Goal: Use online tool/utility: Utilize a website feature to perform a specific function

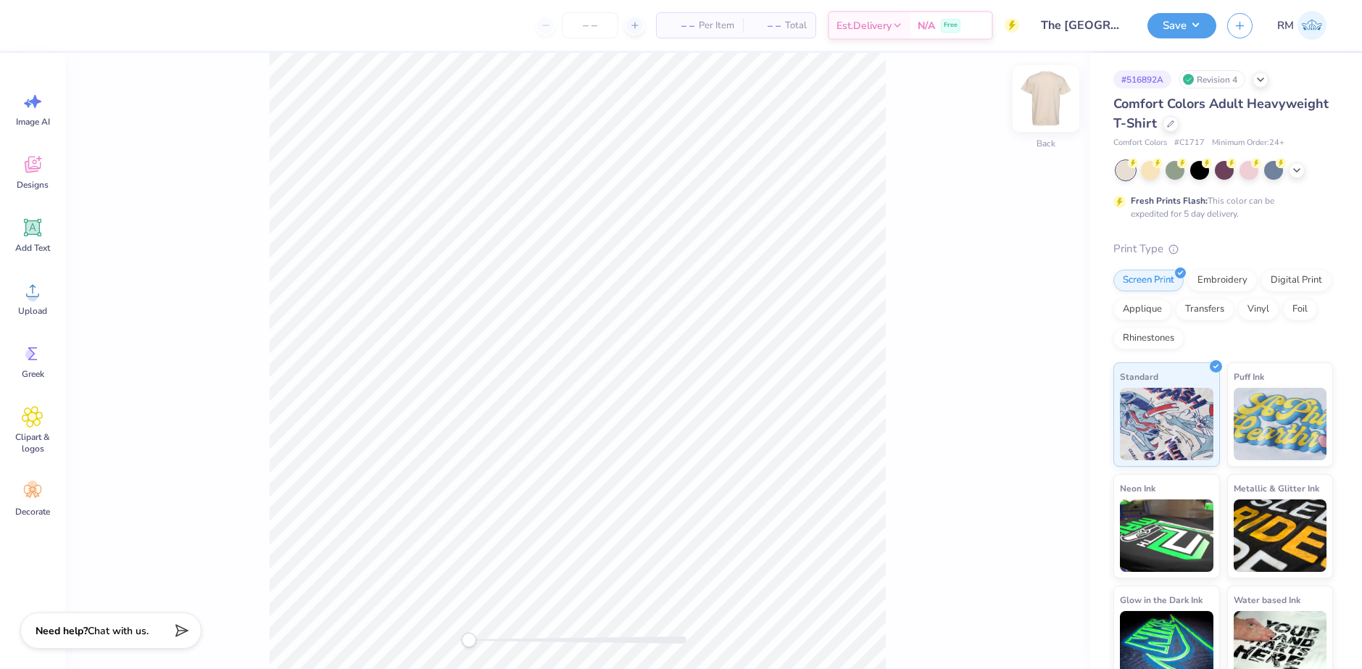
click at [1044, 83] on img at bounding box center [1046, 99] width 58 height 58
click at [39, 299] on icon at bounding box center [33, 291] width 22 height 22
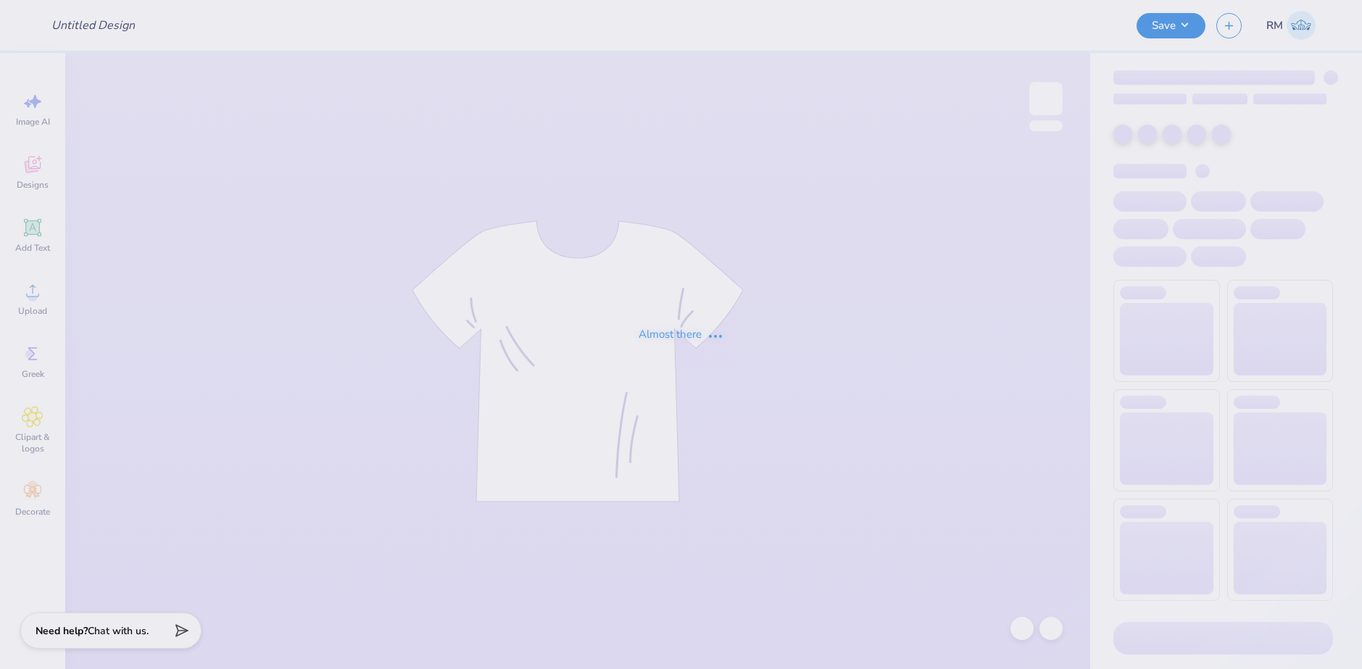
type input "The [GEOGRAPHIC_DATA][US_STATE] : [PERSON_NAME]"
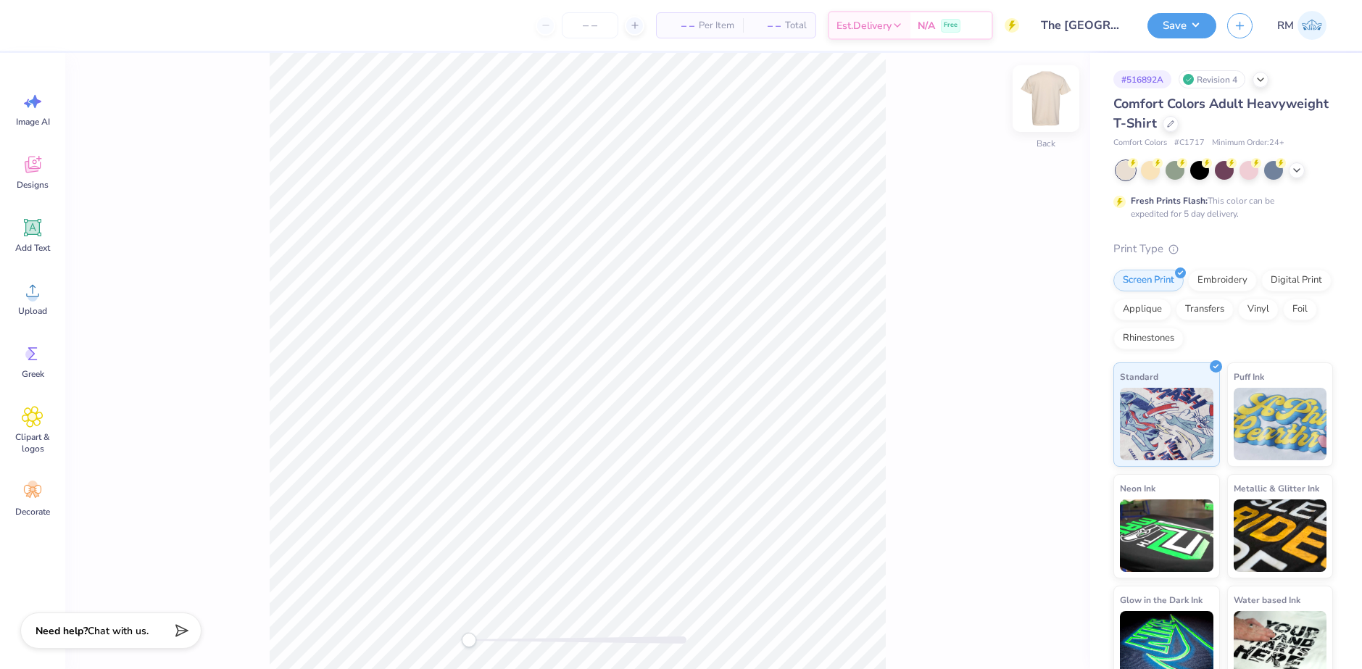
click at [1047, 101] on img at bounding box center [1046, 99] width 58 height 58
click at [27, 301] on icon at bounding box center [33, 291] width 22 height 22
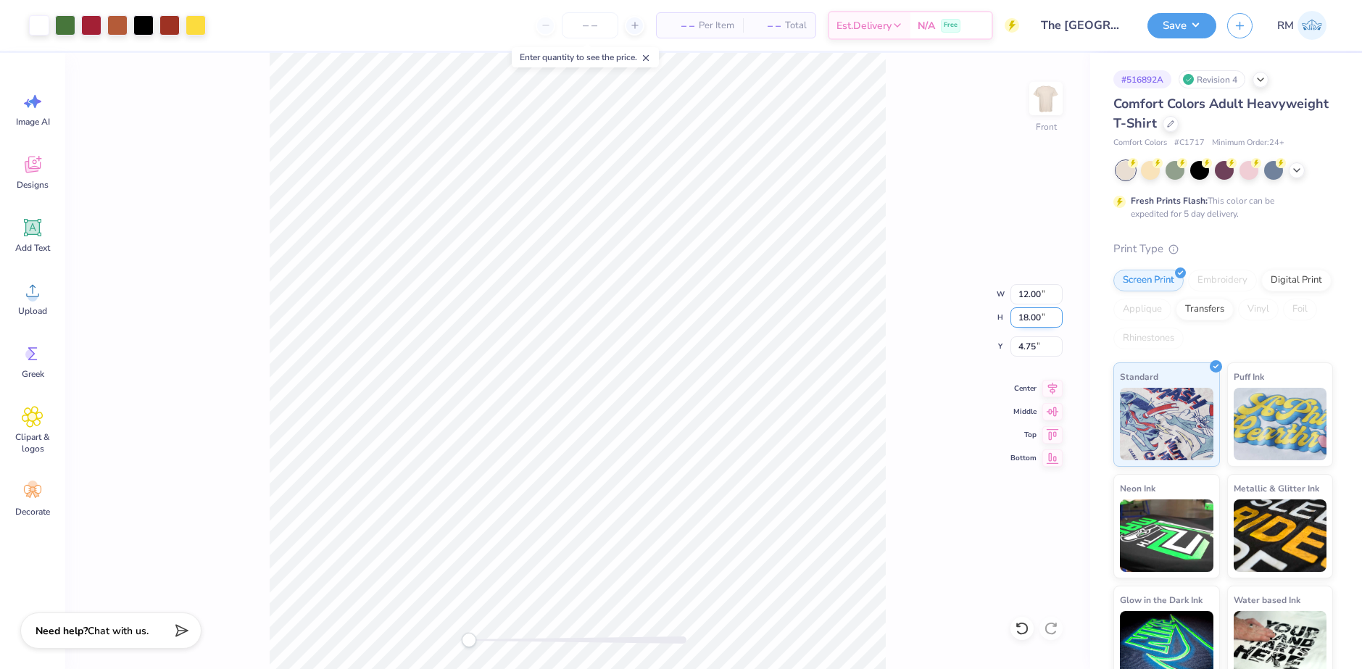
click at [1037, 321] on input "18.00" at bounding box center [1037, 317] width 52 height 20
type input "15"
type input "10.00"
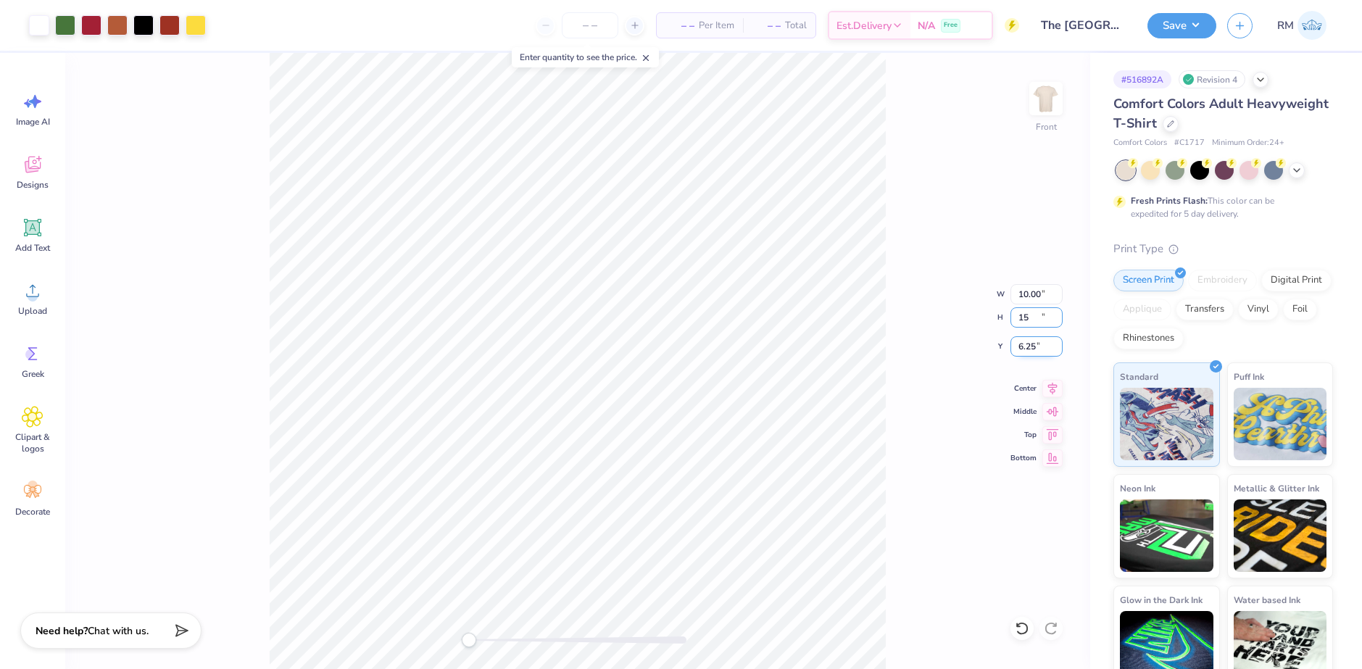
type input "15.00"
click at [1058, 387] on icon at bounding box center [1053, 386] width 20 height 17
click at [1032, 345] on input "6.25" at bounding box center [1037, 346] width 52 height 20
type input "3"
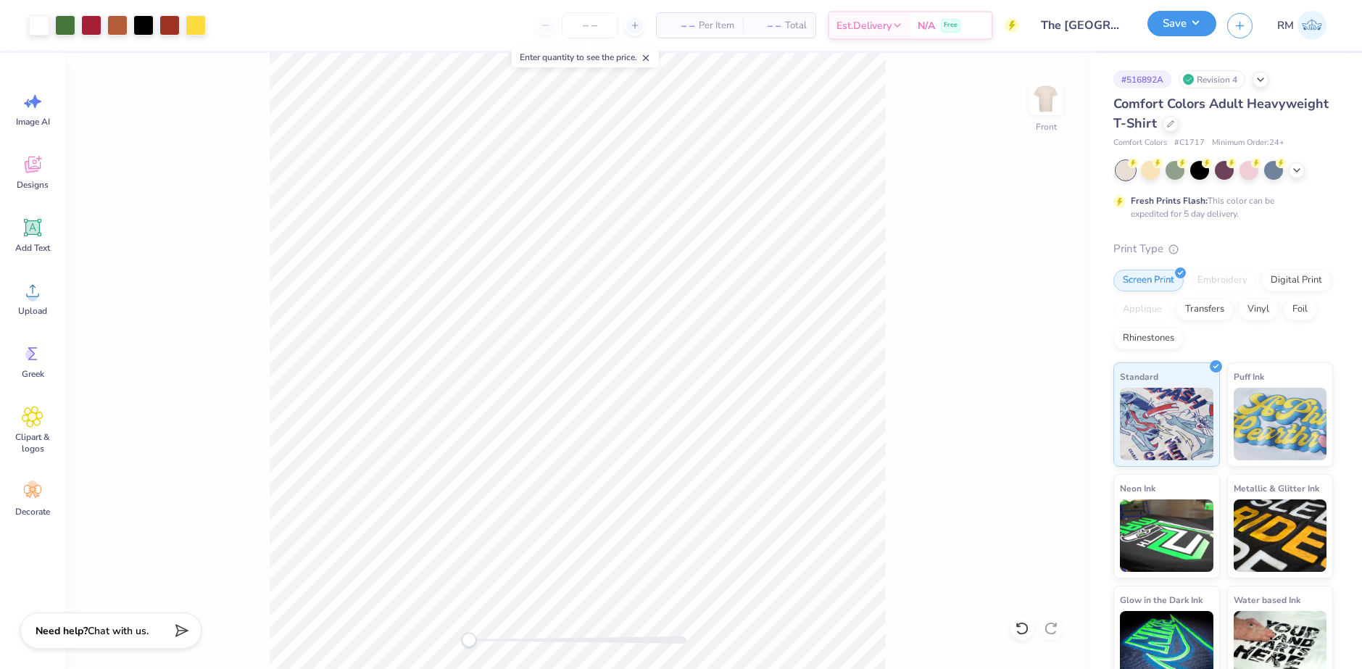
click at [1169, 23] on button "Save" at bounding box center [1182, 23] width 69 height 25
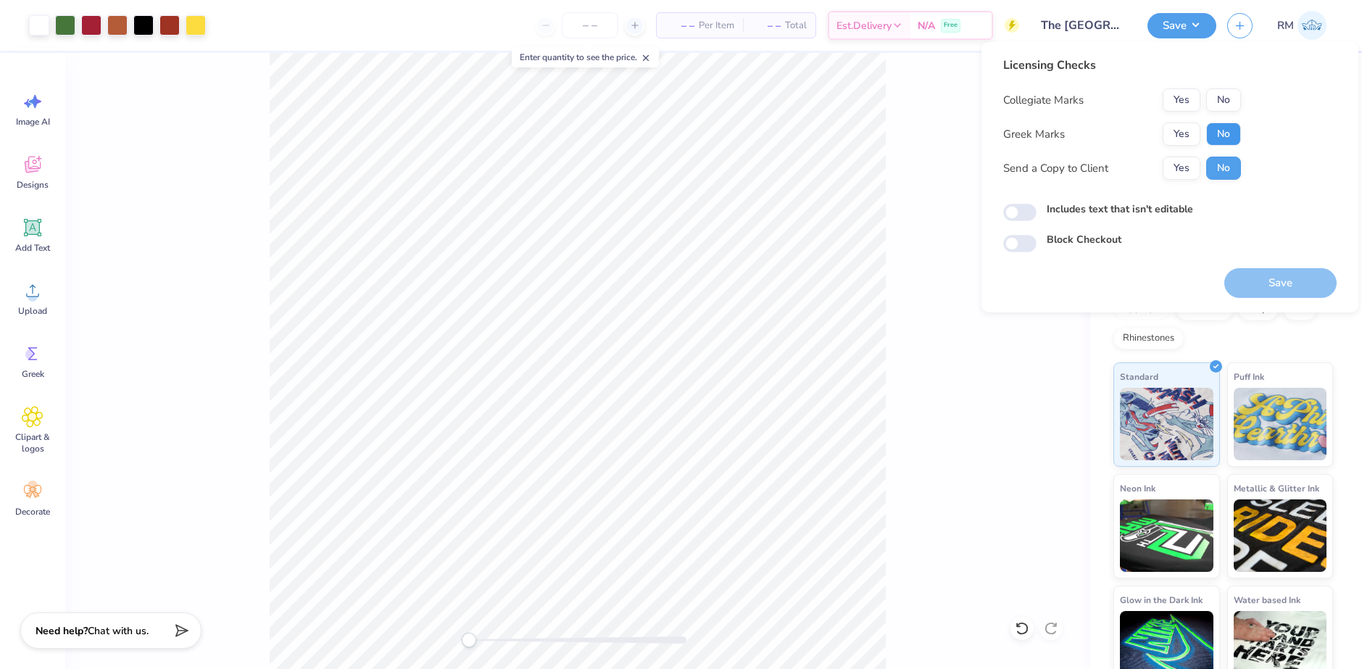
click at [1218, 135] on button "No" at bounding box center [1223, 134] width 35 height 23
click at [1175, 107] on button "Yes" at bounding box center [1182, 99] width 38 height 23
drag, startPoint x: 1246, startPoint y: 275, endPoint x: 1266, endPoint y: 283, distance: 20.9
click at [1246, 275] on button "Save" at bounding box center [1280, 283] width 112 height 30
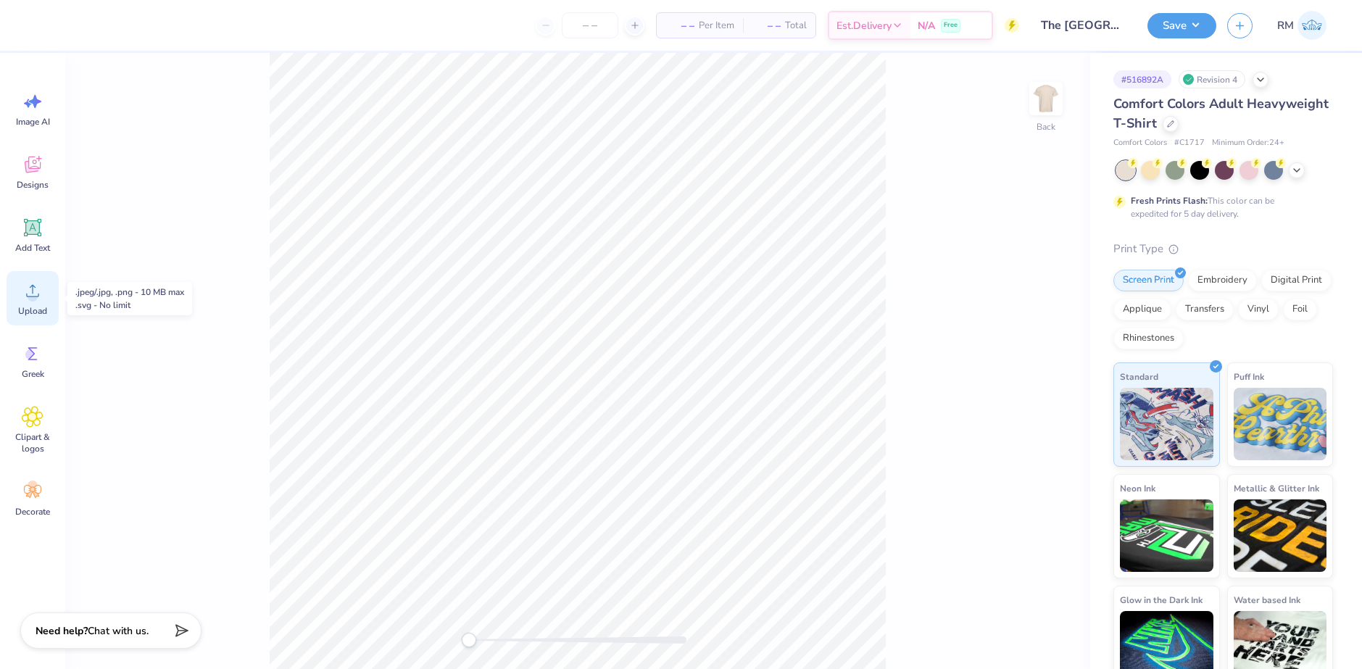
click at [38, 299] on icon at bounding box center [33, 291] width 22 height 22
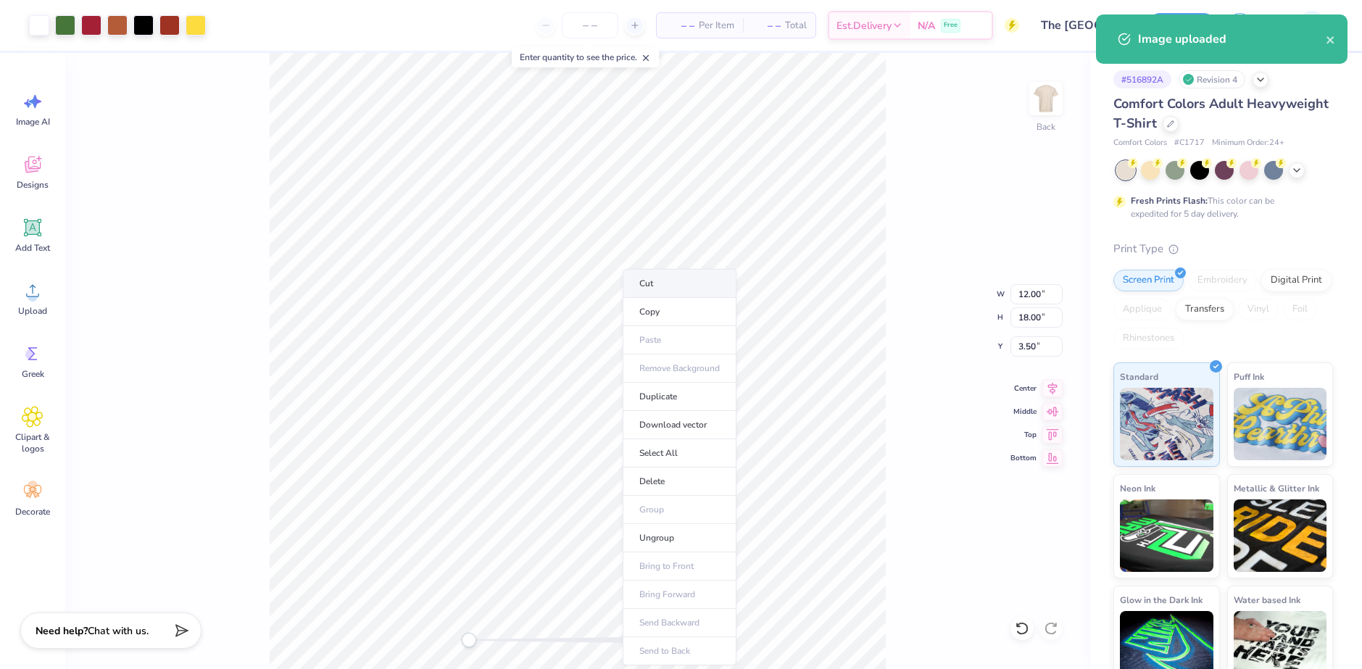
click at [663, 278] on li "Cut" at bounding box center [680, 283] width 114 height 29
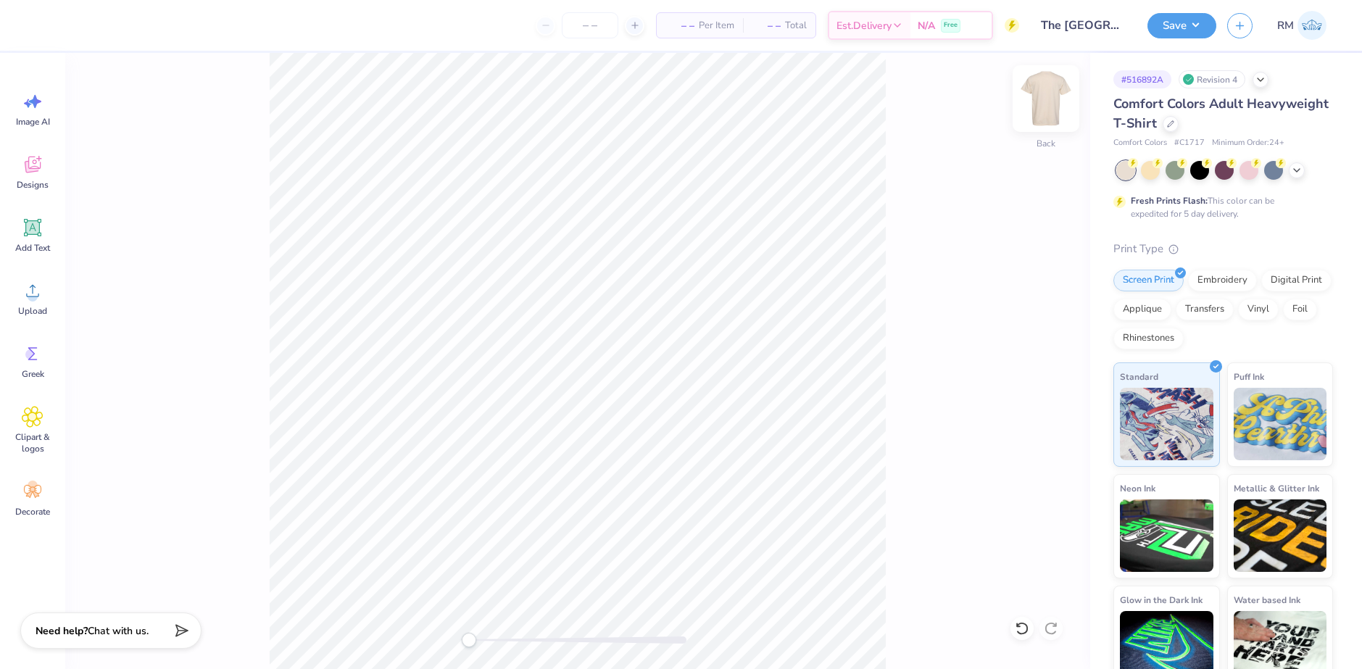
click at [1045, 104] on img at bounding box center [1046, 99] width 58 height 58
click at [592, 282] on li "Paste" at bounding box center [606, 282] width 114 height 28
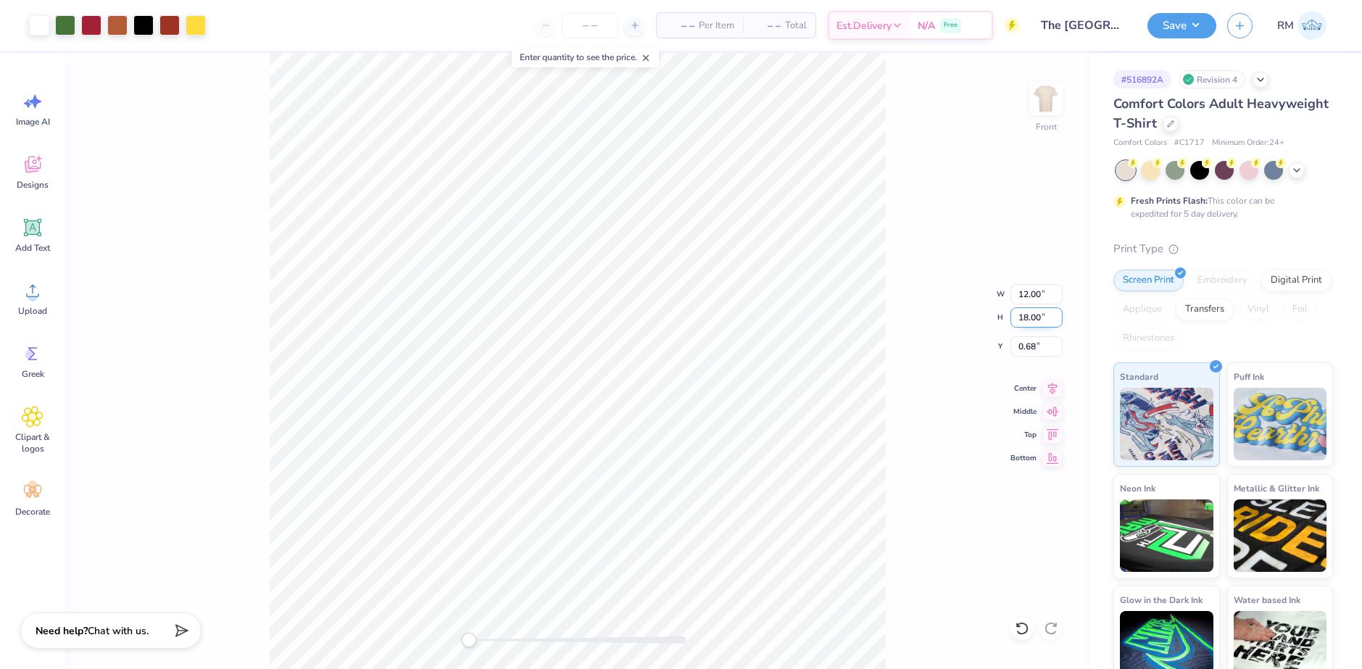
click at [1030, 318] on input "18.00" at bounding box center [1037, 317] width 52 height 20
type input "15"
type input "10.00"
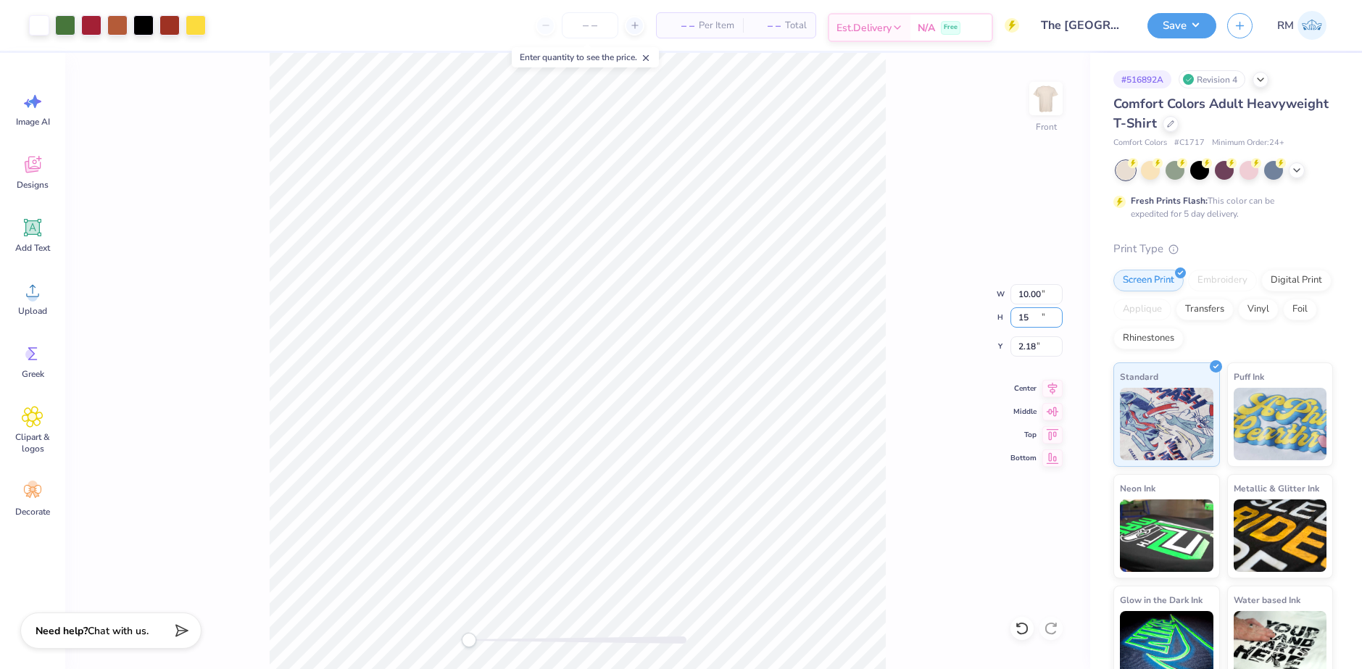
type input "15.00"
click at [1026, 344] on input "2.18" at bounding box center [1037, 346] width 52 height 20
type input "3"
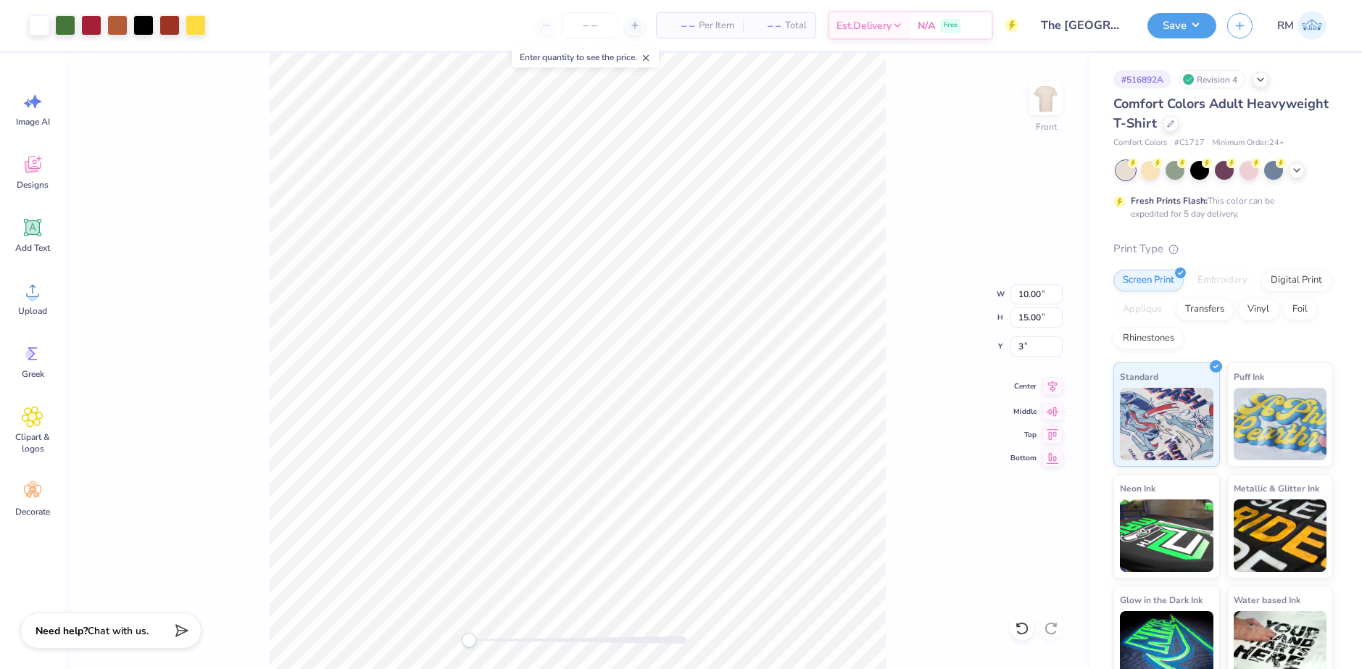
click at [1053, 392] on icon at bounding box center [1053, 386] width 20 height 17
click at [1187, 30] on button "Save" at bounding box center [1182, 23] width 69 height 25
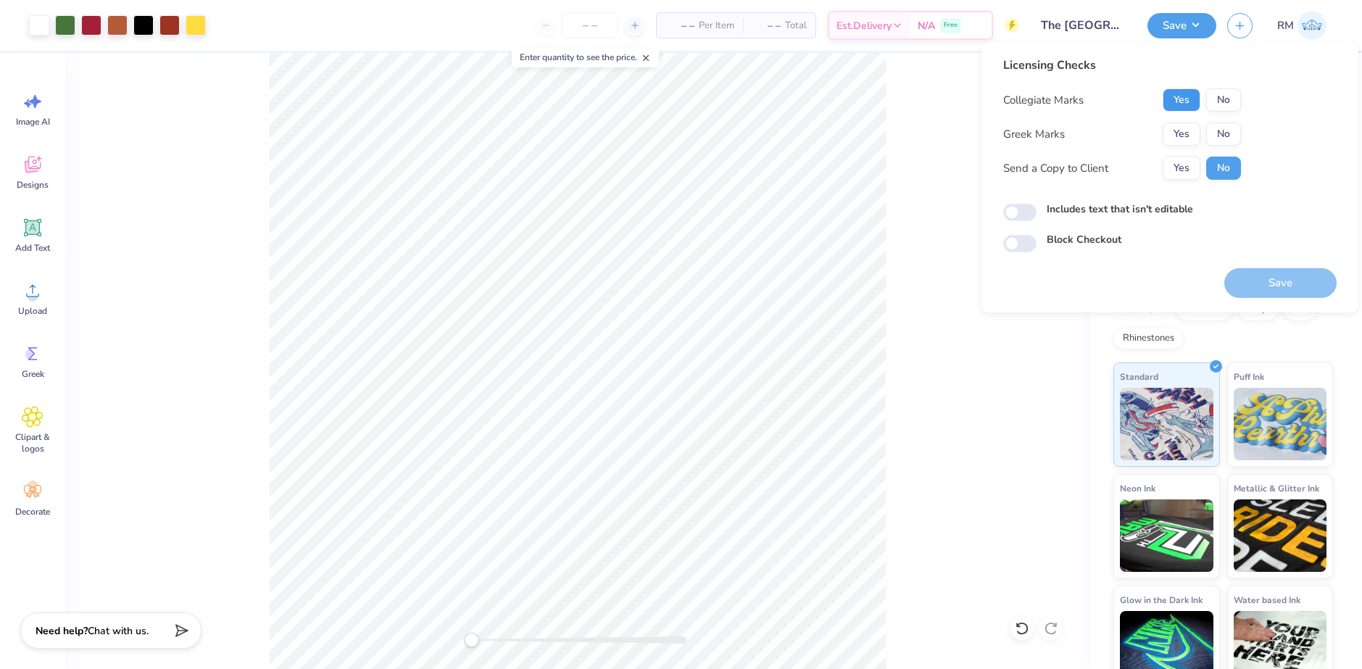
click at [1189, 106] on button "Yes" at bounding box center [1182, 99] width 38 height 23
click at [1219, 130] on button "No" at bounding box center [1223, 134] width 35 height 23
click at [1261, 283] on button "Save" at bounding box center [1280, 283] width 112 height 30
